Goal: Find contact information: Find contact information

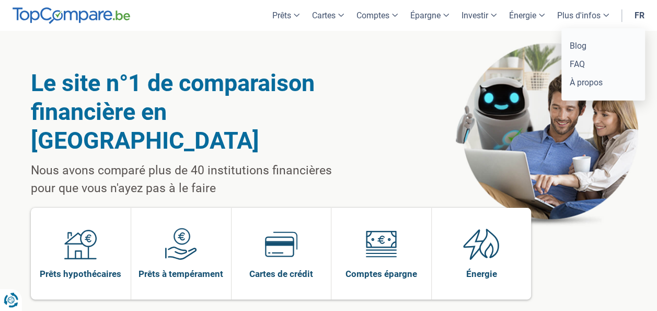
click at [600, 23] on link "Plus d'infos" at bounding box center [583, 15] width 64 height 31
